Goal: Obtain resource: Download file/media

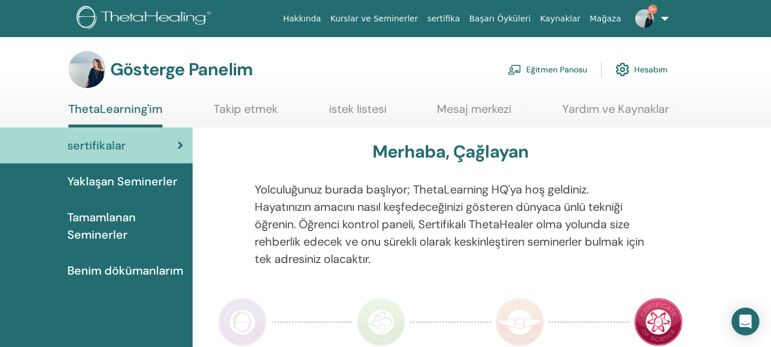
click at [549, 68] on font "Eğitmen Panosu" at bounding box center [556, 70] width 61 height 10
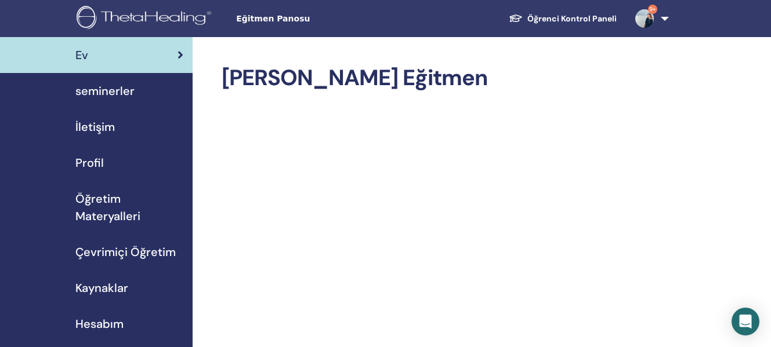
click at [110, 215] on span "Öğretim Materyalleri" at bounding box center [129, 207] width 108 height 35
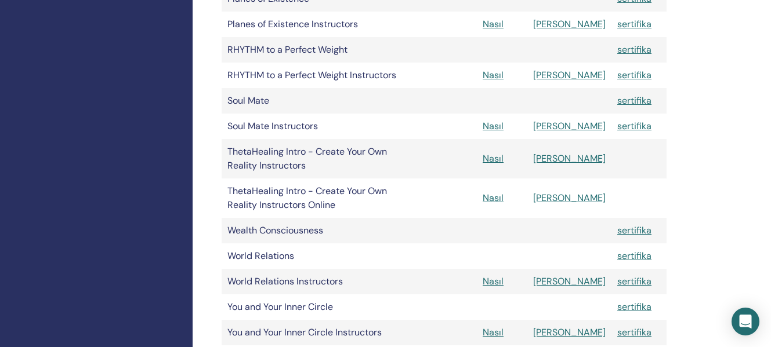
scroll to position [907, 0]
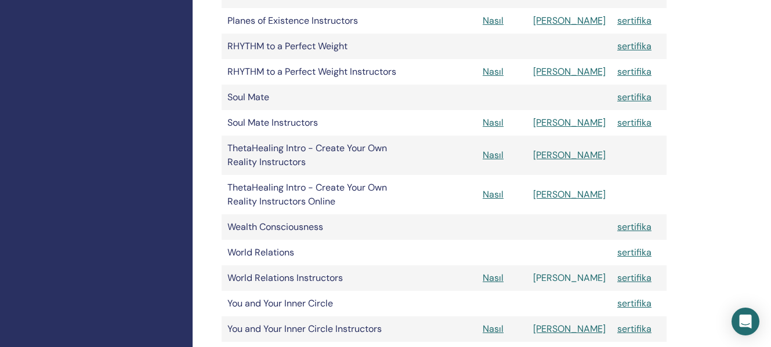
click at [571, 278] on link "[PERSON_NAME]" at bounding box center [569, 278] width 72 height 12
